Goal: Answer question/provide support: Answer question/provide support

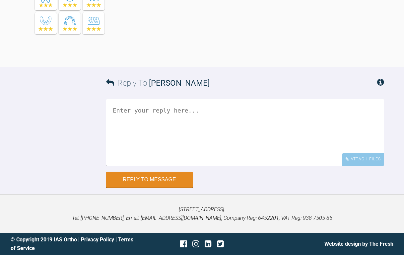
scroll to position [4575, 0]
drag, startPoint x: 203, startPoint y: 69, endPoint x: 287, endPoint y: 64, distance: 84.1
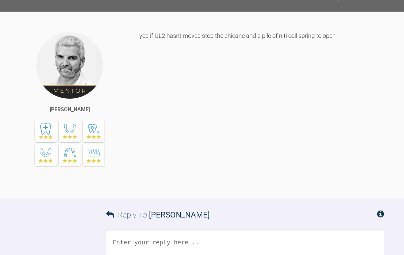
scroll to position [4111, 0]
